Goal: Task Accomplishment & Management: Use online tool/utility

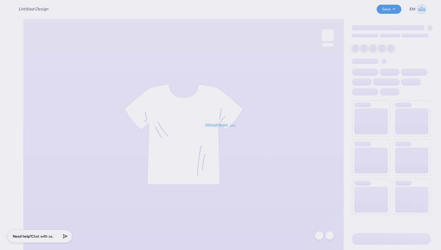
type input "KBC Hats"
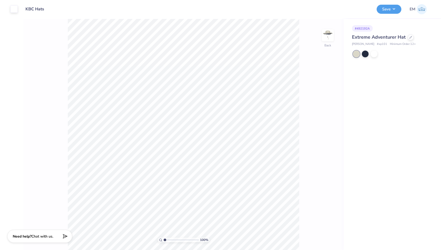
click at [410, 40] on div "Extreme Adventurer Hat" at bounding box center [391, 37] width 79 height 7
click at [410, 38] on icon at bounding box center [410, 37] width 3 height 3
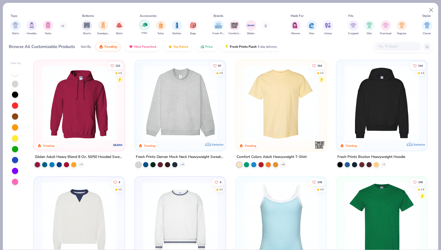
click at [143, 24] on img "filter for Hats" at bounding box center [144, 25] width 6 height 6
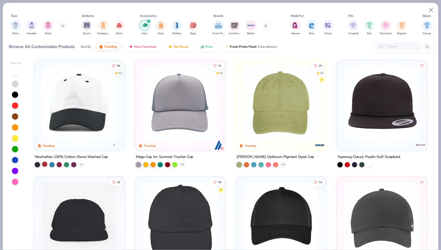
click at [42, 164] on div at bounding box center [44, 164] width 5 height 5
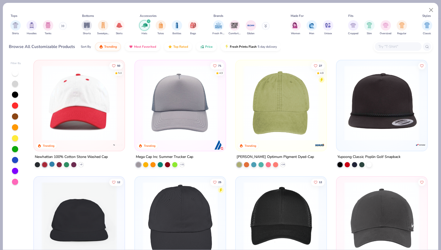
click at [51, 163] on div at bounding box center [51, 164] width 5 height 5
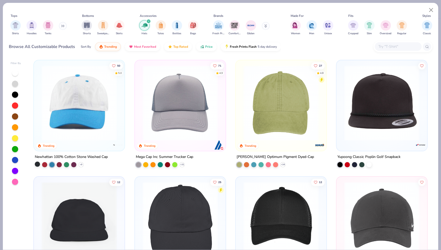
click at [35, 164] on div at bounding box center [37, 164] width 5 height 5
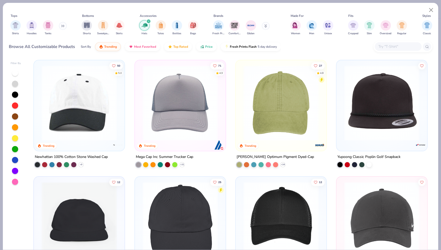
click at [285, 110] on img at bounding box center [281, 102] width 80 height 75
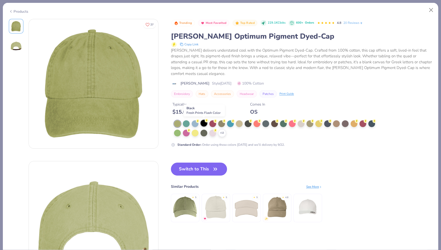
click at [204, 124] on div at bounding box center [203, 123] width 7 height 7
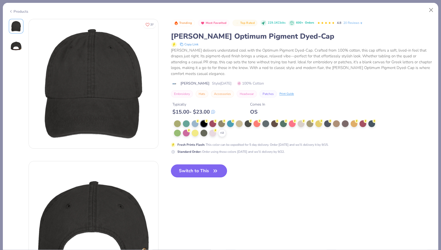
click at [210, 173] on button "Switch to This" at bounding box center [199, 171] width 56 height 13
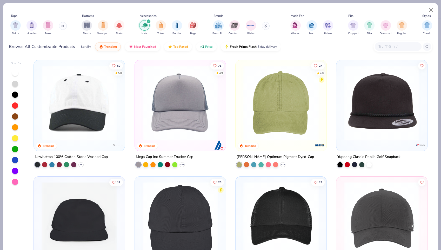
type textarea "x"
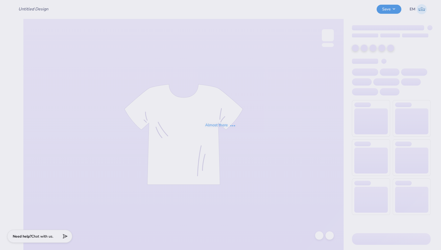
type input "KBC Hats"
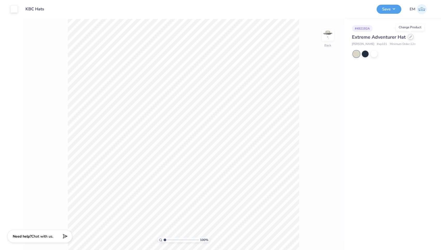
click at [410, 38] on icon at bounding box center [410, 37] width 3 height 3
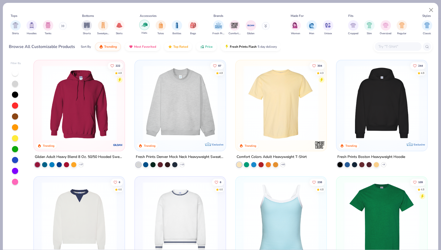
click at [145, 26] on img "filter for Hats" at bounding box center [144, 25] width 6 height 6
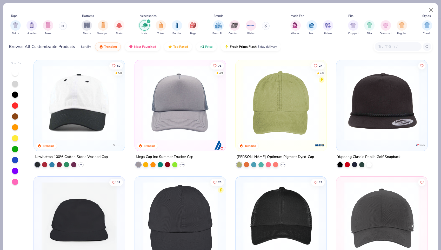
click at [282, 103] on img at bounding box center [281, 102] width 80 height 75
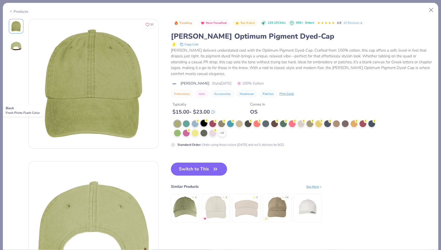
click at [202, 122] on div at bounding box center [203, 123] width 7 height 7
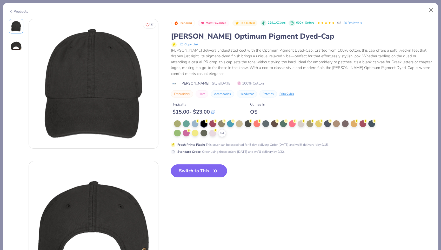
click at [194, 171] on button "Switch to This" at bounding box center [199, 171] width 56 height 13
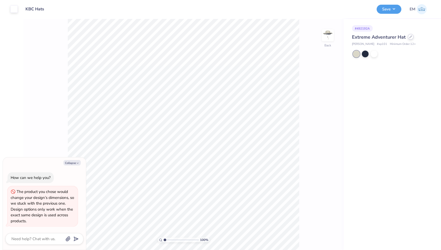
click at [412, 38] on div "Extreme Adventurer Hat" at bounding box center [391, 37] width 79 height 7
click at [409, 36] on icon at bounding box center [410, 37] width 3 height 3
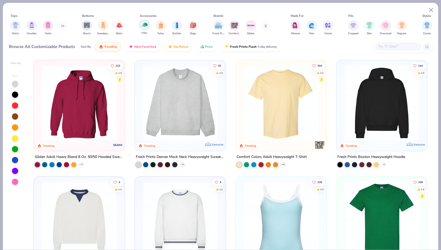
click at [146, 27] on img "filter for Hats" at bounding box center [144, 25] width 6 height 6
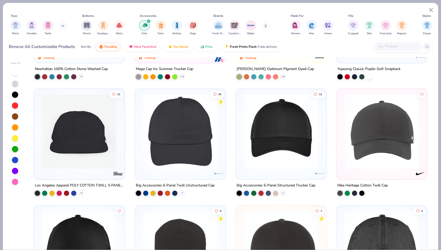
scroll to position [89, 0]
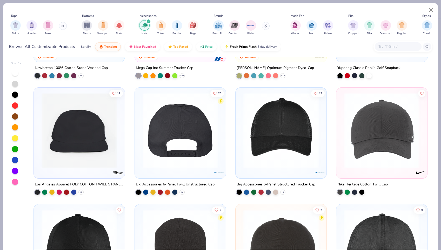
click at [140, 135] on img at bounding box center [99, 130] width 80 height 75
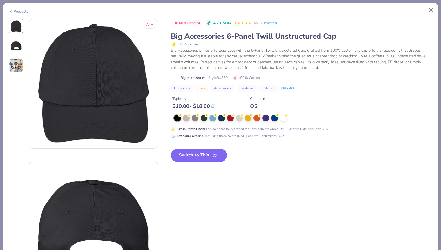
click at [194, 158] on button "Switch to This" at bounding box center [199, 155] width 56 height 13
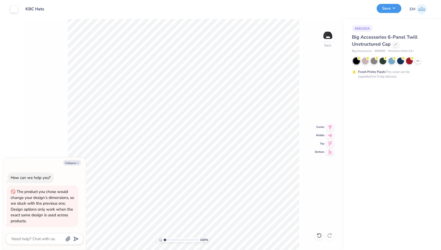
click at [393, 10] on button "Save" at bounding box center [388, 8] width 25 height 9
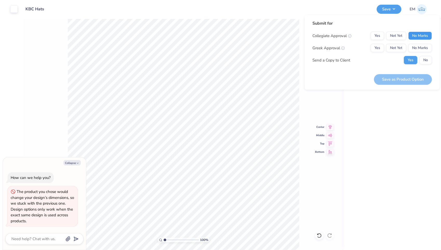
click at [416, 37] on button "No Marks" at bounding box center [420, 36] width 24 height 8
click at [420, 46] on button "No Marks" at bounding box center [420, 48] width 24 height 8
click at [425, 57] on button "No" at bounding box center [425, 60] width 12 height 8
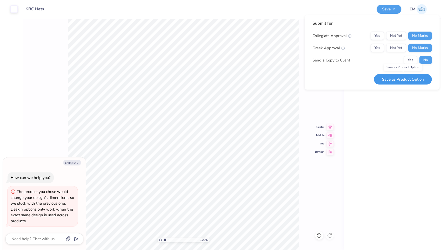
click at [414, 76] on button "Save as Product Option" at bounding box center [403, 79] width 58 height 11
type textarea "x"
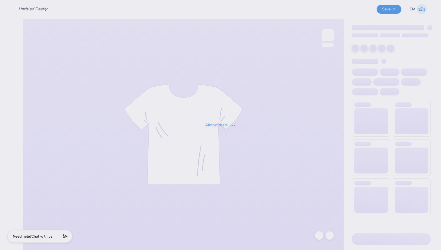
type input "KBC Hats"
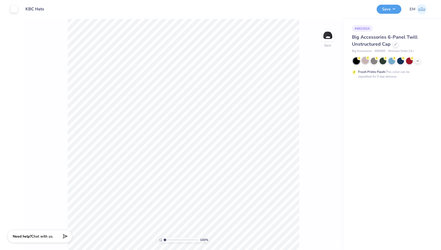
click at [367, 59] on circle at bounding box center [368, 58] width 4 height 4
click at [409, 60] on div at bounding box center [409, 60] width 7 height 7
click at [418, 61] on icon at bounding box center [417, 60] width 4 height 4
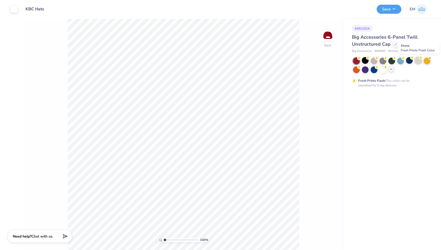
click at [417, 60] on div at bounding box center [418, 60] width 7 height 7
click at [388, 12] on button "Save" at bounding box center [388, 8] width 25 height 9
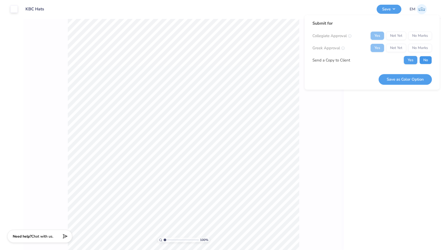
click at [424, 58] on button "No" at bounding box center [425, 60] width 12 height 8
click at [404, 76] on button "Save as Color Option" at bounding box center [404, 79] width 53 height 11
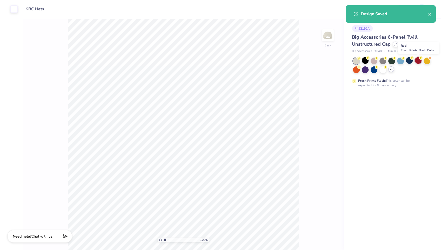
click at [419, 59] on div at bounding box center [418, 60] width 7 height 7
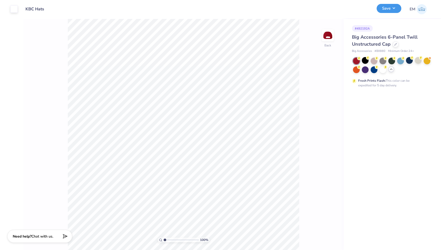
click at [393, 8] on button "Save" at bounding box center [388, 8] width 25 height 9
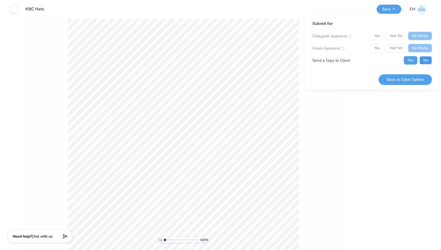
click at [420, 62] on button "No" at bounding box center [425, 60] width 12 height 8
click at [409, 80] on button "Save as Color Option" at bounding box center [404, 79] width 53 height 11
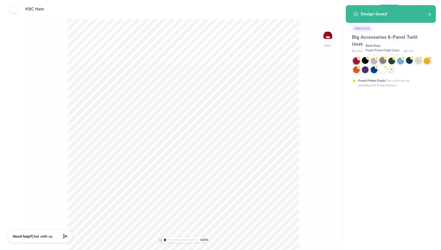
click at [384, 62] on div at bounding box center [382, 60] width 7 height 7
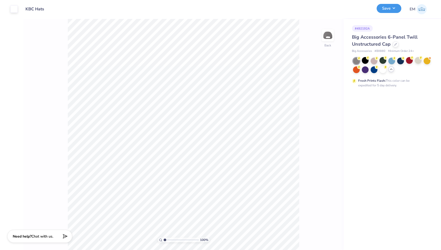
click at [393, 10] on button "Save" at bounding box center [388, 8] width 25 height 9
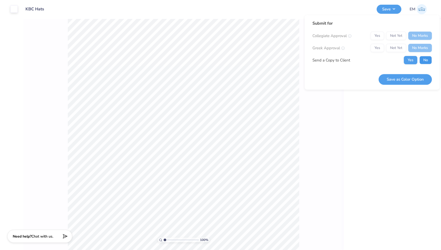
click at [428, 57] on button "No" at bounding box center [425, 60] width 12 height 8
click at [403, 78] on button "Save as Color Option" at bounding box center [404, 79] width 53 height 11
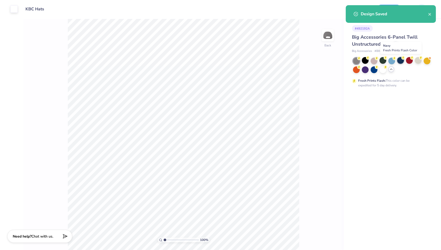
click at [400, 60] on div at bounding box center [400, 60] width 7 height 7
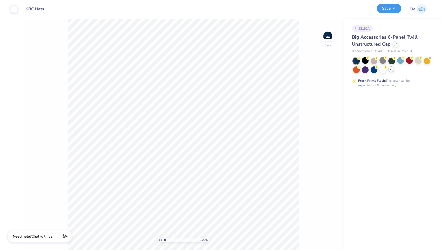
click at [392, 12] on button "Save" at bounding box center [388, 8] width 25 height 9
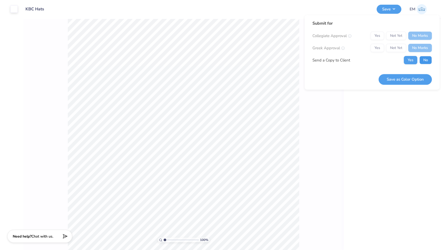
click at [425, 57] on button "No" at bounding box center [425, 60] width 12 height 8
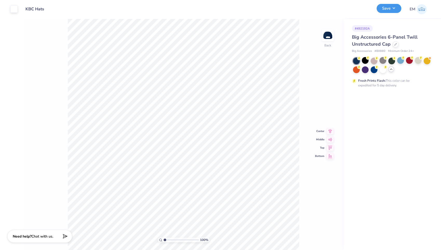
click at [393, 6] on button "Save" at bounding box center [388, 8] width 25 height 9
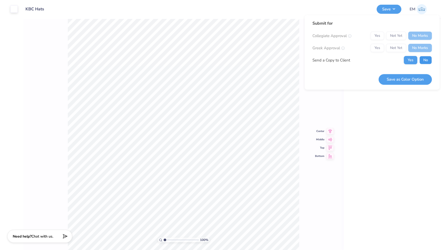
click at [424, 57] on button "No" at bounding box center [425, 60] width 12 height 8
click at [403, 81] on button "Save as Color Option" at bounding box center [404, 79] width 53 height 11
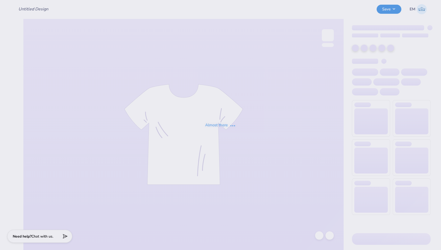
type input "barbell bucket hat"
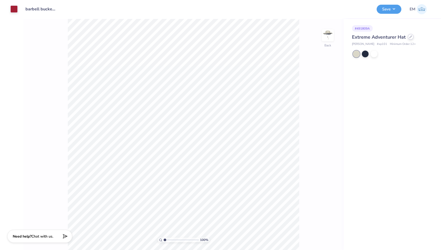
click at [409, 38] on div at bounding box center [411, 37] width 6 height 6
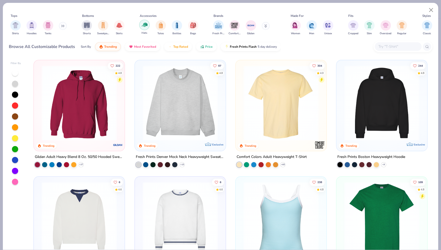
click at [146, 26] on img "filter for Hats" at bounding box center [144, 25] width 6 height 6
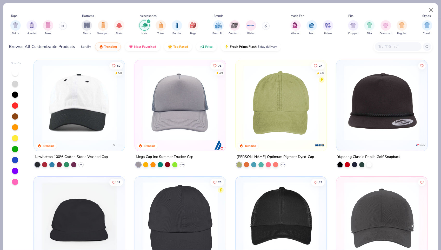
click at [187, 197] on img at bounding box center [180, 219] width 80 height 75
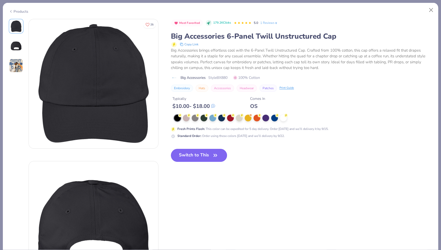
click at [190, 157] on button "Switch to This" at bounding box center [199, 155] width 56 height 13
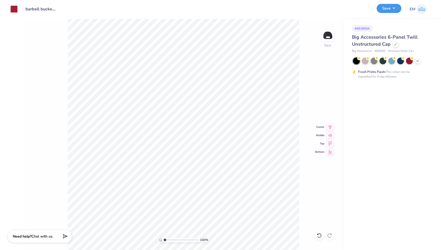
click at [390, 12] on button "Save" at bounding box center [388, 8] width 25 height 9
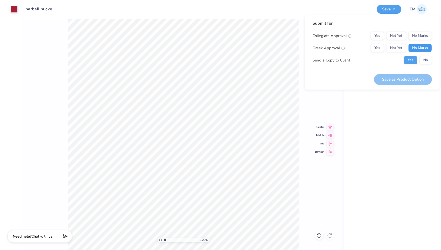
click at [424, 49] on button "No Marks" at bounding box center [420, 48] width 24 height 8
click at [374, 31] on div "Submit for Collegiate Approval Yes Not Yet No Marks Greek Approval Yes Not Yet …" at bounding box center [371, 44] width 119 height 48
click at [375, 33] on button "Yes" at bounding box center [376, 36] width 13 height 8
click at [425, 61] on button "No" at bounding box center [425, 60] width 12 height 8
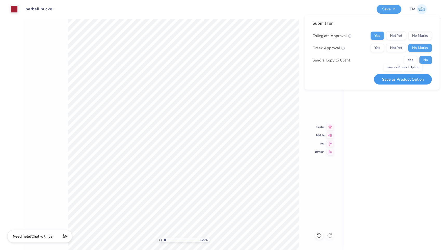
click at [406, 79] on button "Save as Product Option" at bounding box center [403, 79] width 58 height 11
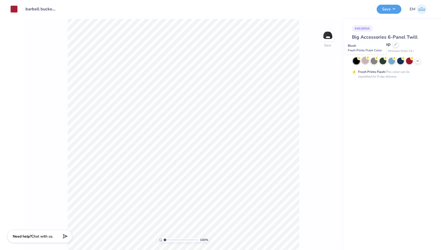
click at [365, 60] on div at bounding box center [365, 60] width 7 height 7
click at [375, 59] on div at bounding box center [373, 60] width 7 height 7
click at [396, 7] on button "Save" at bounding box center [388, 8] width 25 height 9
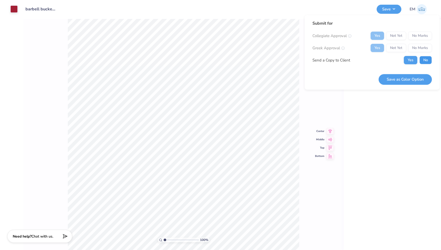
click at [427, 57] on button "No" at bounding box center [425, 60] width 12 height 8
click at [409, 79] on button "Save as Color Option" at bounding box center [404, 79] width 53 height 11
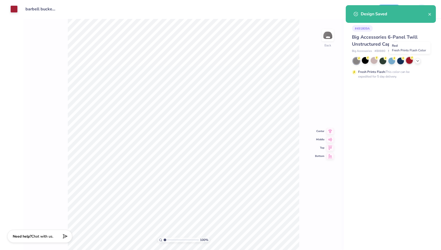
click at [411, 60] on div at bounding box center [409, 60] width 7 height 7
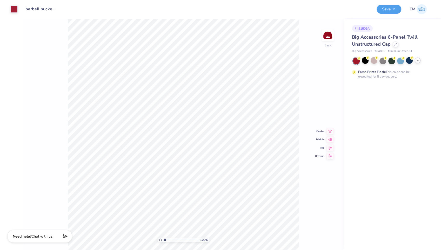
click at [415, 62] on icon at bounding box center [417, 60] width 4 height 4
click at [415, 62] on div at bounding box center [418, 61] width 7 height 7
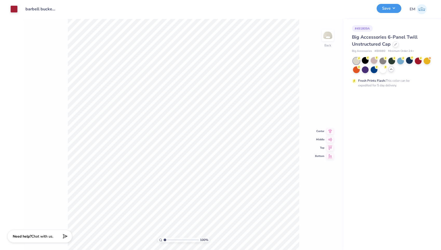
click at [388, 10] on button "Save" at bounding box center [388, 8] width 25 height 9
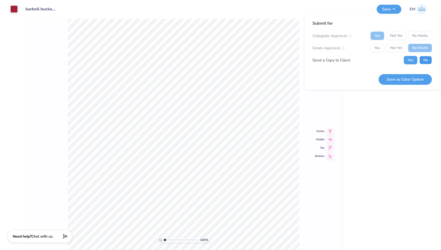
click at [421, 61] on button "No" at bounding box center [425, 60] width 12 height 8
click at [399, 78] on button "Save as Color Option" at bounding box center [404, 79] width 53 height 11
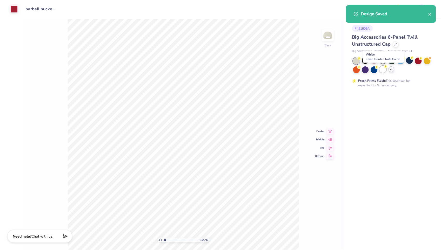
click at [384, 69] on div at bounding box center [382, 69] width 7 height 7
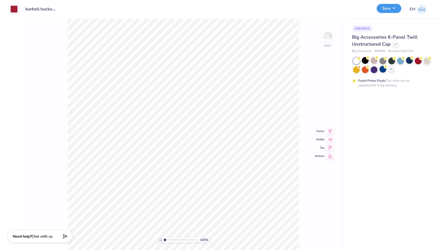
click at [391, 10] on button "Save" at bounding box center [388, 8] width 25 height 9
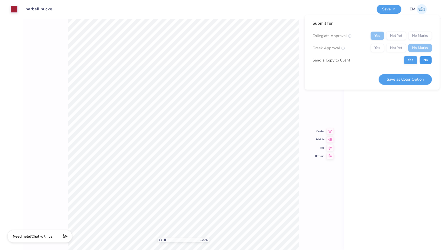
click at [423, 58] on button "No" at bounding box center [425, 60] width 12 height 8
click at [398, 77] on button "Save as Color Option" at bounding box center [404, 79] width 53 height 11
